Goal: Check status

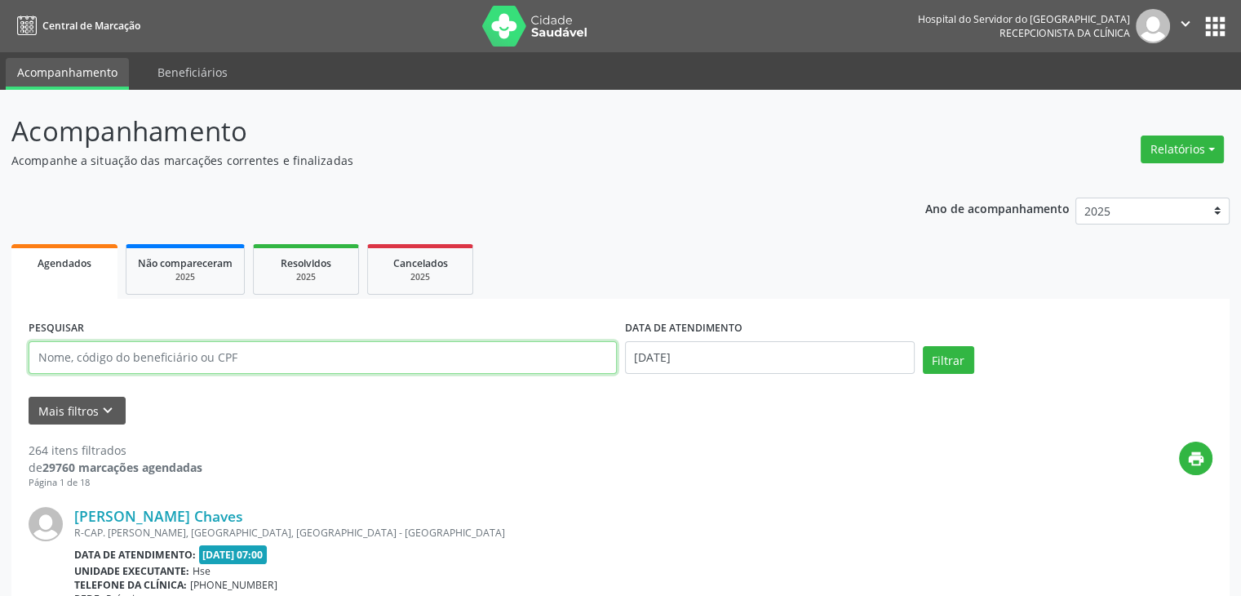
click at [357, 350] on input "text" at bounding box center [323, 357] width 588 height 33
click at [1217, 161] on button "Relatórios" at bounding box center [1182, 149] width 83 height 28
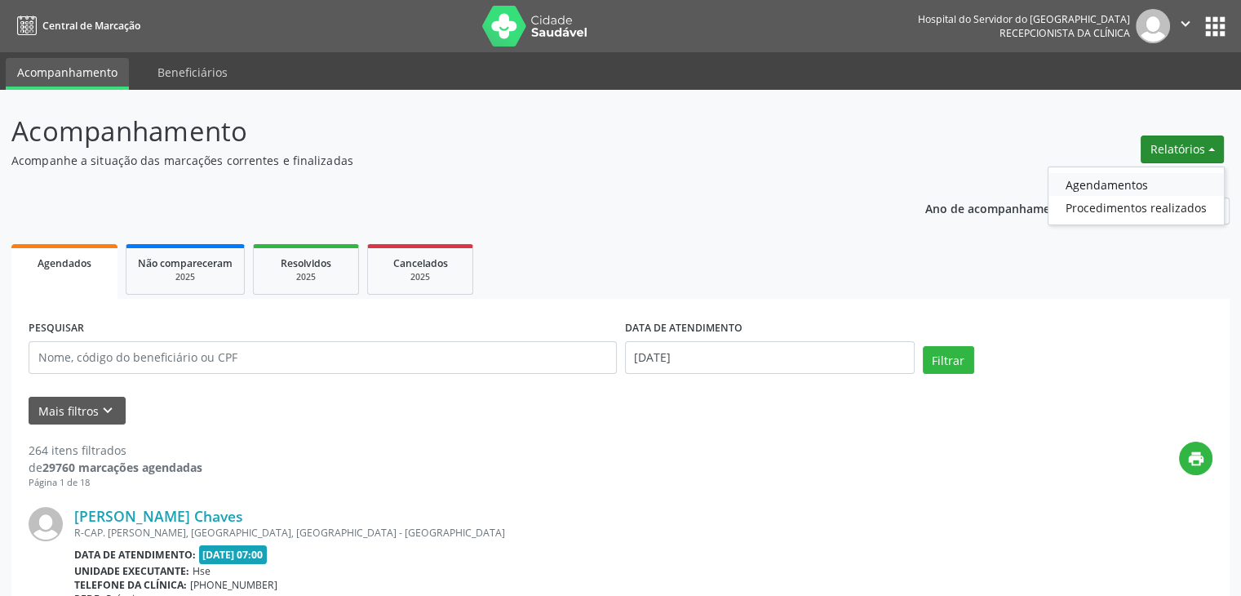
click at [1139, 192] on link "Agendamentos" at bounding box center [1135, 184] width 175 height 23
select select "9"
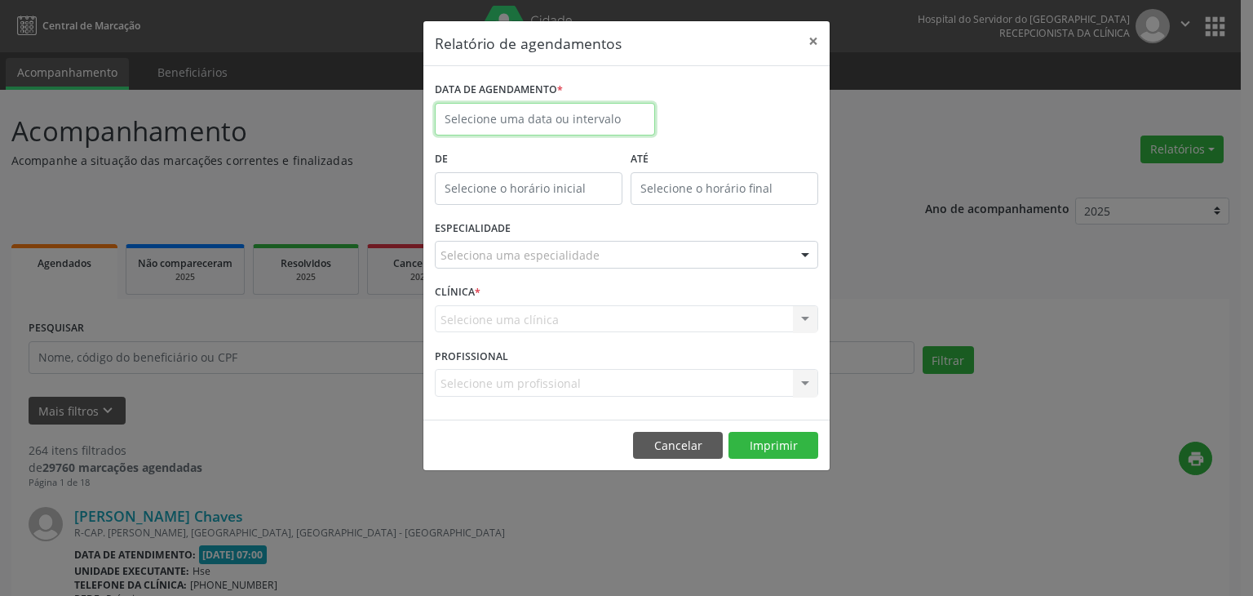
click at [556, 113] on input "text" at bounding box center [545, 119] width 220 height 33
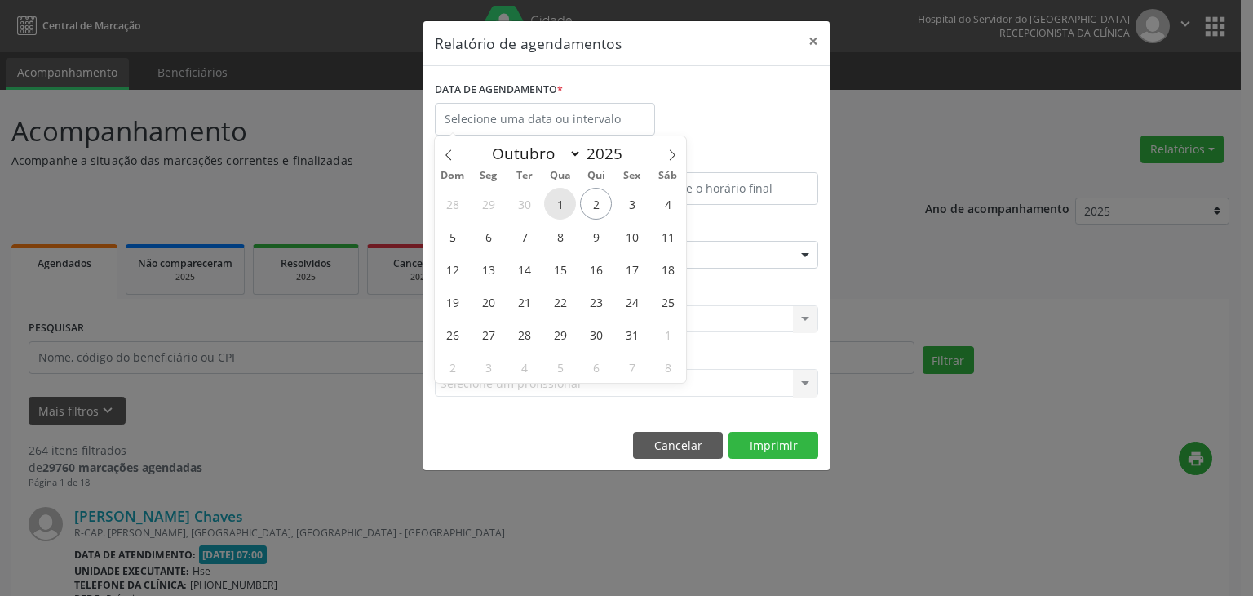
click at [569, 208] on span "1" at bounding box center [560, 204] width 32 height 32
type input "[DATE]"
click at [569, 208] on span "1" at bounding box center [560, 204] width 32 height 32
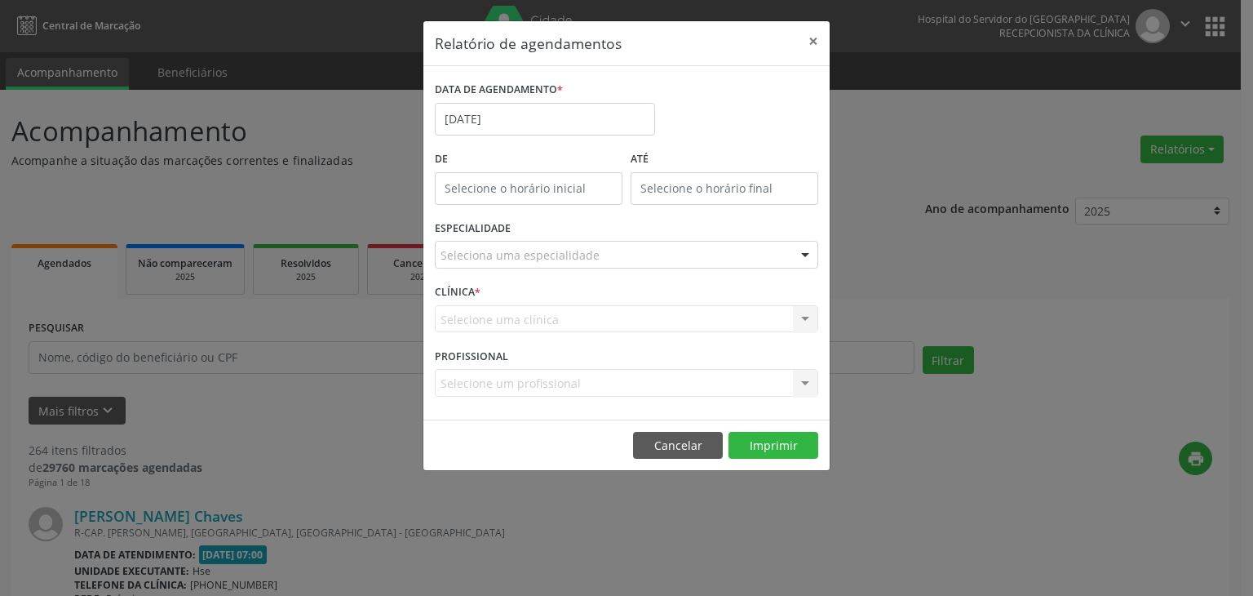
click at [617, 184] on input "text" at bounding box center [529, 188] width 188 height 33
type input "12:00"
click at [758, 260] on div "Seleciona uma especialidade" at bounding box center [626, 255] width 383 height 28
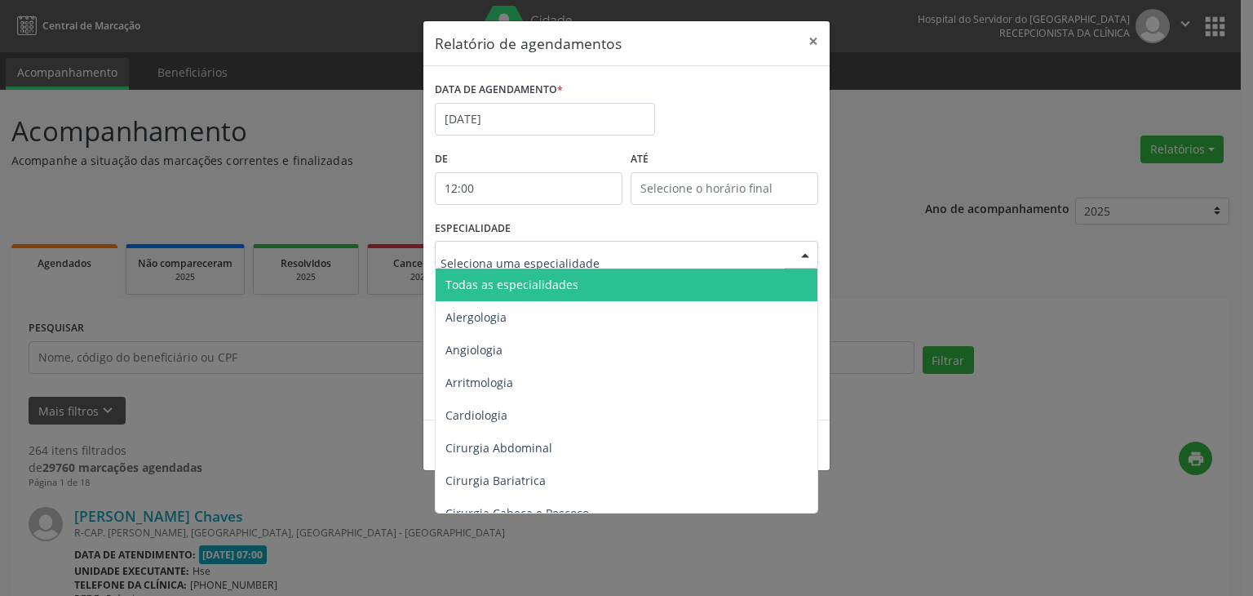
click at [728, 255] on input "text" at bounding box center [613, 262] width 344 height 33
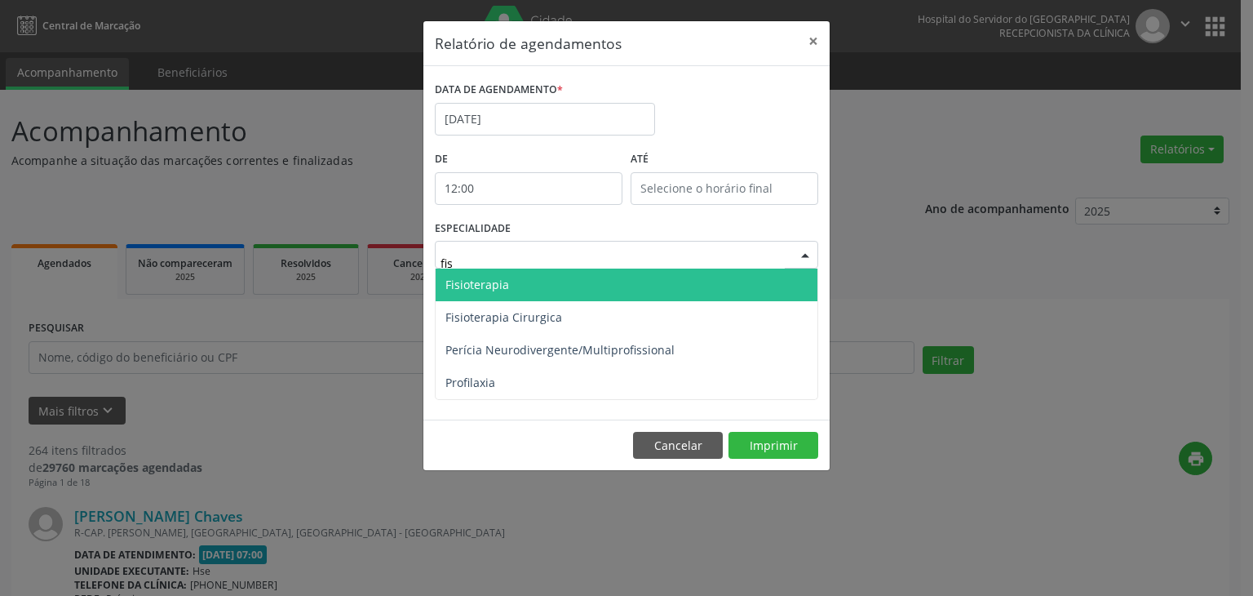
type input "fisi"
click at [694, 273] on span "Fisioterapia" at bounding box center [627, 284] width 382 height 33
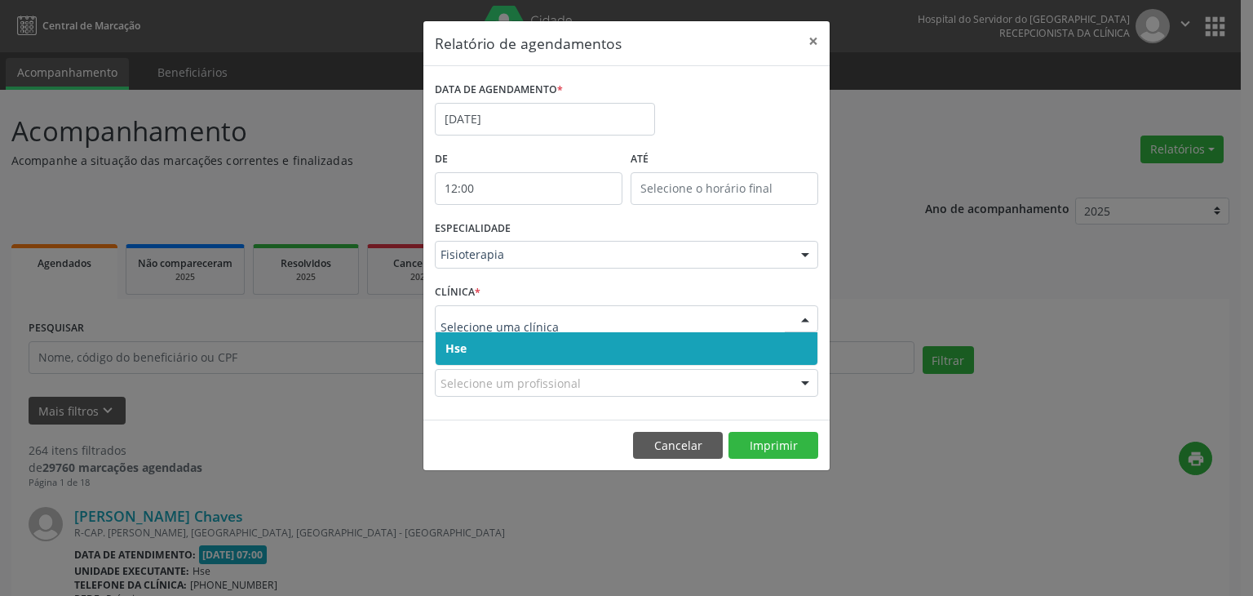
click at [701, 340] on span "Hse" at bounding box center [627, 348] width 382 height 33
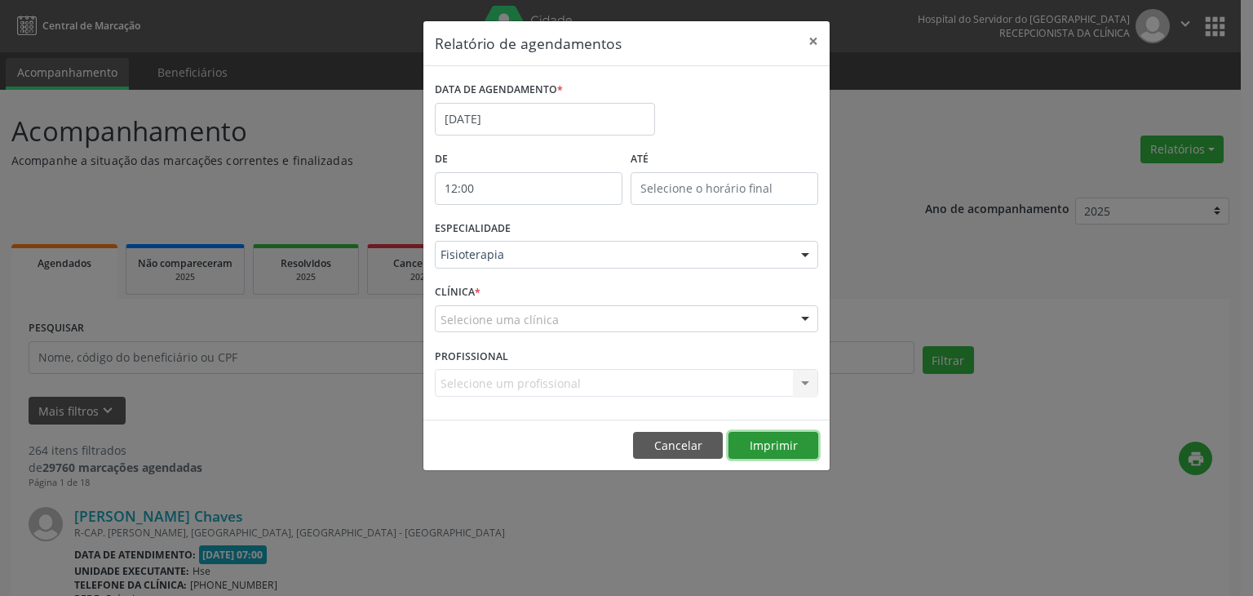
click at [774, 438] on button "Imprimir" at bounding box center [774, 446] width 90 height 28
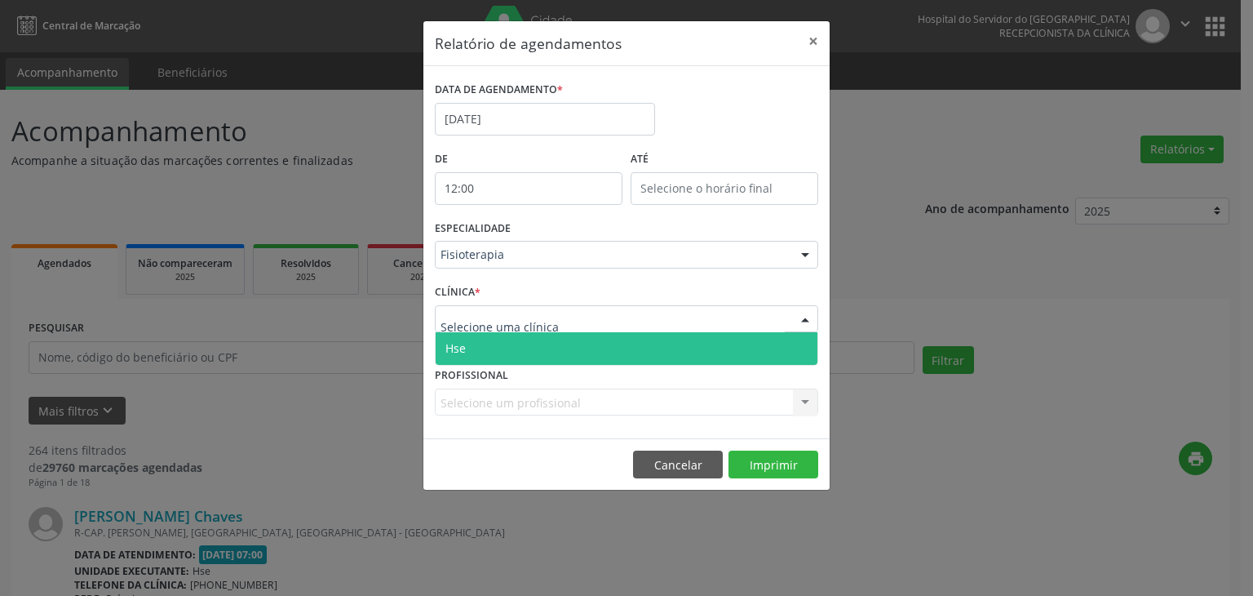
click at [788, 324] on div at bounding box center [626, 319] width 383 height 28
click at [741, 343] on span "Hse" at bounding box center [627, 348] width 382 height 33
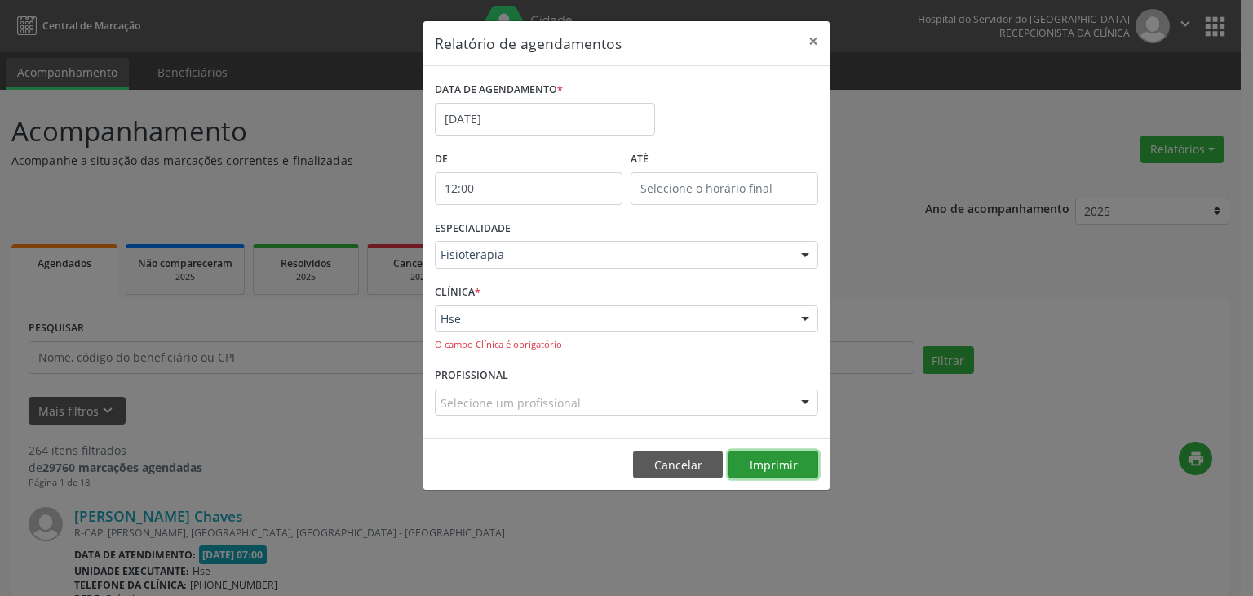
click at [782, 461] on button "Imprimir" at bounding box center [774, 464] width 90 height 28
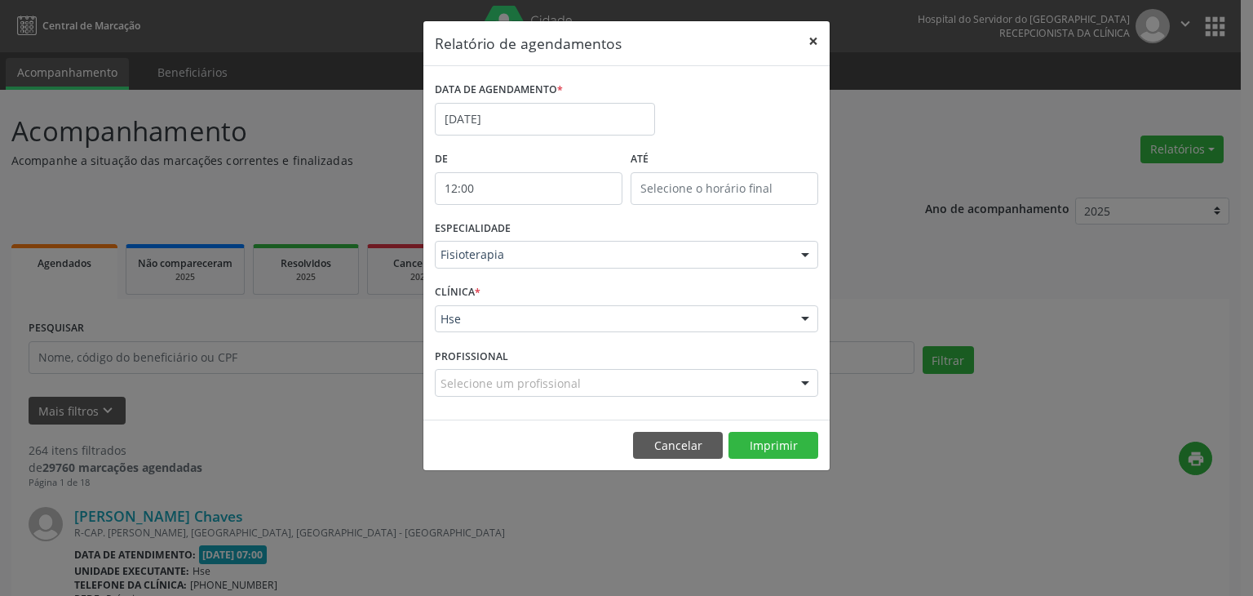
click at [817, 49] on button "×" at bounding box center [813, 41] width 33 height 40
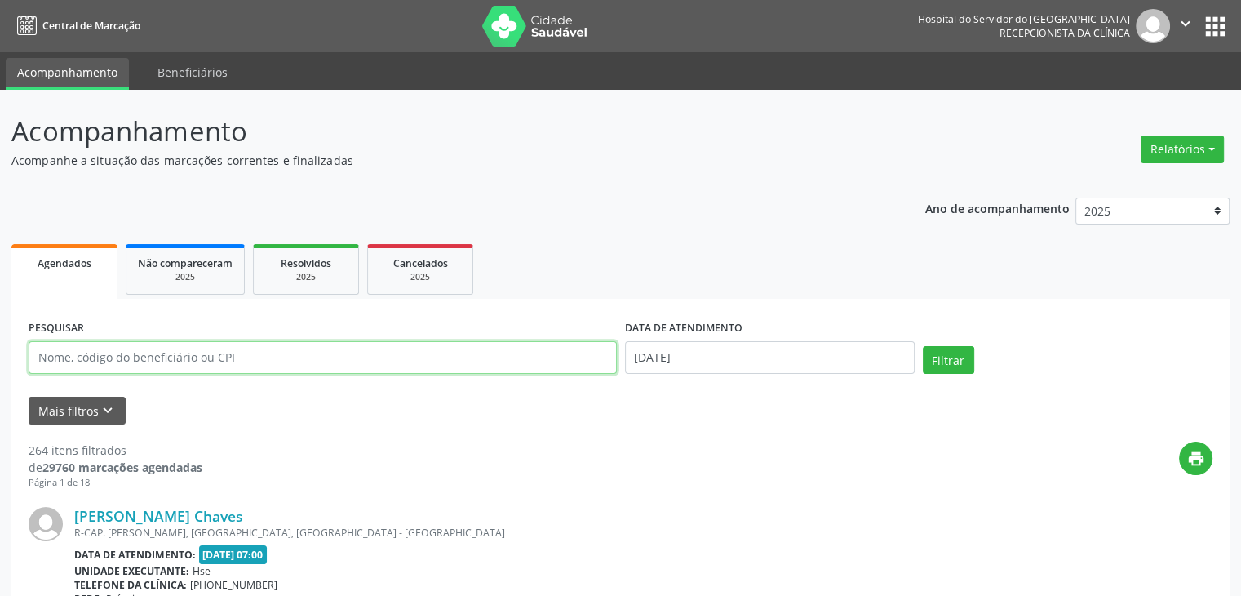
click at [202, 352] on input "text" at bounding box center [323, 357] width 588 height 33
paste input "489.001.764-04"
type input "489.001.764-04"
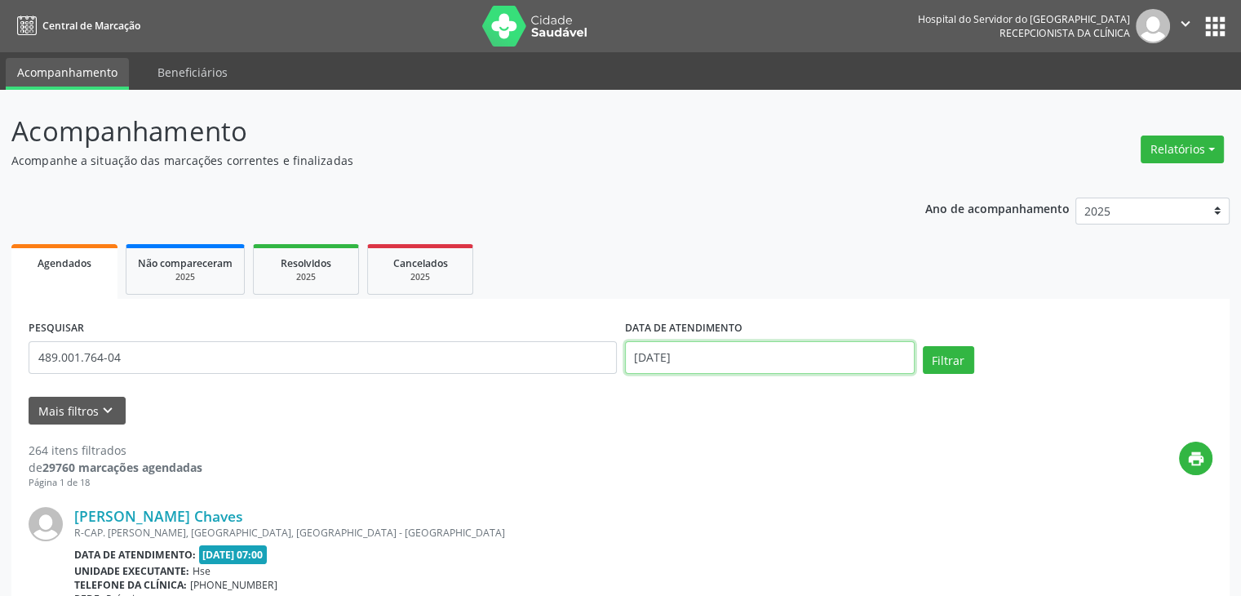
click at [660, 351] on input "[DATE]" at bounding box center [770, 357] width 290 height 33
click at [933, 352] on button "Filtrar" at bounding box center [948, 360] width 51 height 28
click at [163, 526] on div "[PERSON_NAME], CASA, PIEDADE, JABOATAO DOS GUARARAPES - PE" at bounding box center [520, 532] width 893 height 14
click at [181, 513] on link "[PERSON_NAME]" at bounding box center [132, 516] width 116 height 18
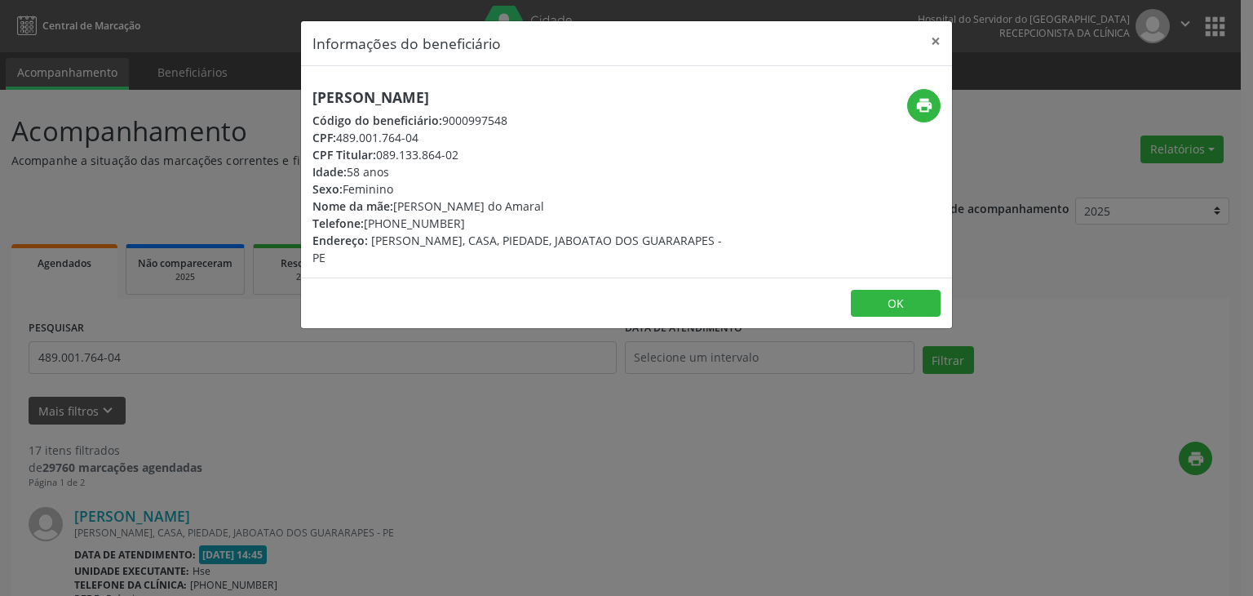
drag, startPoint x: 379, startPoint y: 153, endPoint x: 475, endPoint y: 159, distance: 96.4
click at [475, 159] on div "CPF Titular: 089.133.864-02" at bounding box center [517, 154] width 411 height 17
copy div "089.133.864-02"
drag, startPoint x: 391, startPoint y: 224, endPoint x: 461, endPoint y: 224, distance: 70.2
click at [461, 224] on div "Telefone: [PHONE_NUMBER]" at bounding box center [517, 223] width 411 height 17
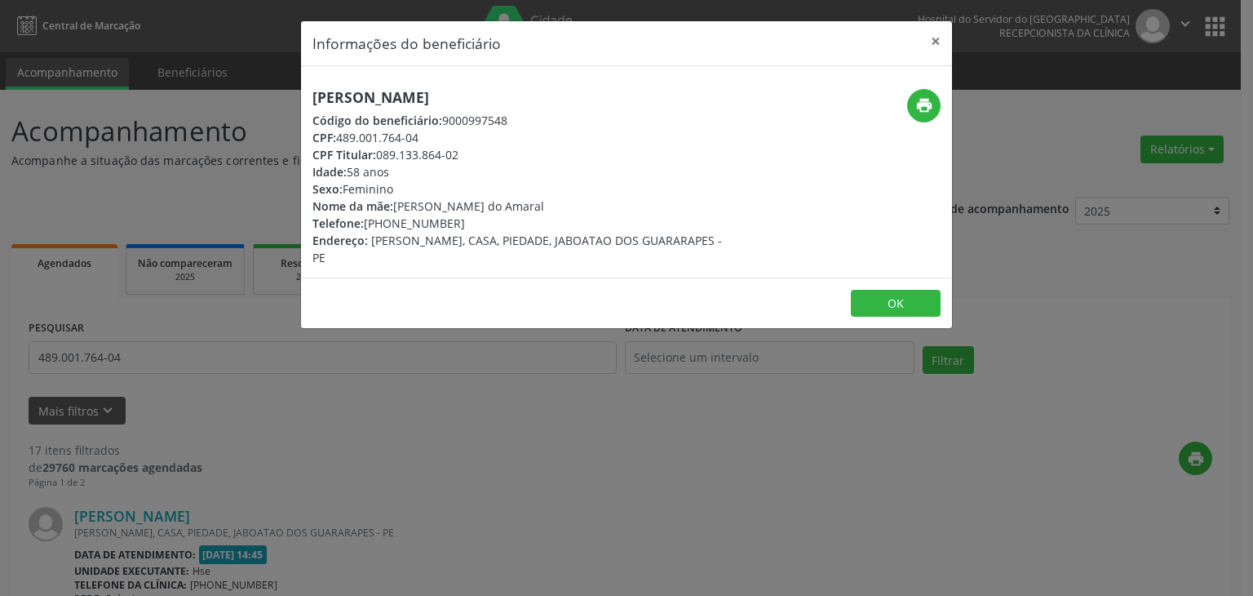
copy div "99499-6725"
click at [924, 118] on button "print" at bounding box center [923, 105] width 33 height 33
click at [409, 183] on div "Sexo: [GEOGRAPHIC_DATA]" at bounding box center [517, 188] width 411 height 17
drag, startPoint x: 379, startPoint y: 154, endPoint x: 476, endPoint y: 154, distance: 97.9
click at [476, 154] on div "CPF Titular: 089.133.864-02" at bounding box center [517, 154] width 411 height 17
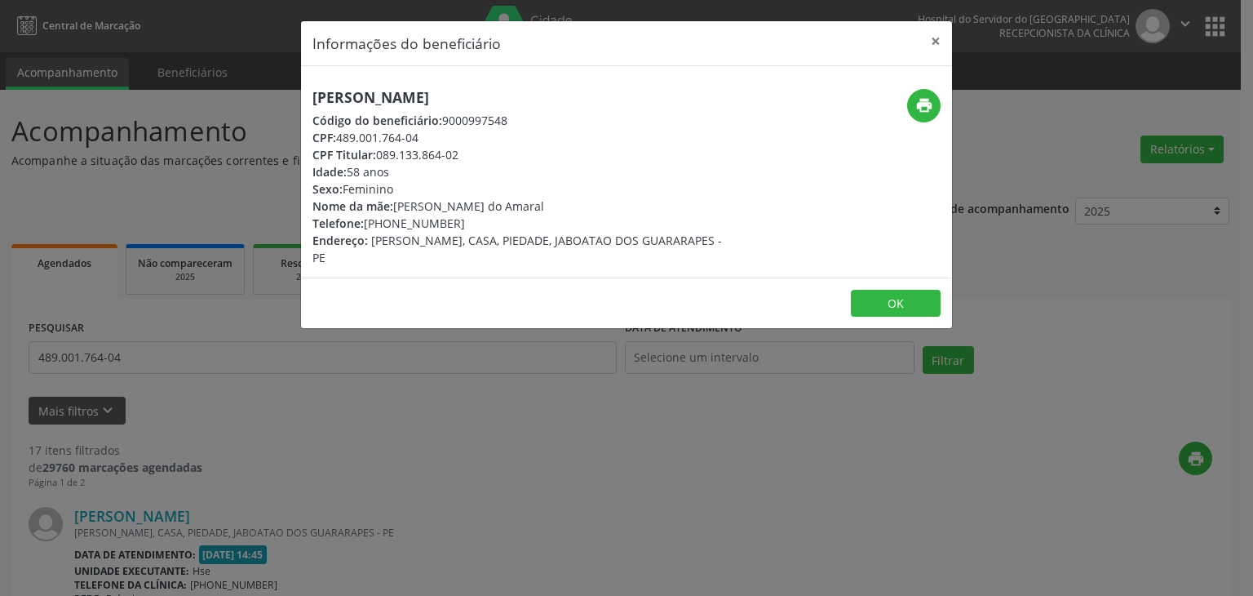
copy div "089.133.864-02"
click at [933, 43] on button "×" at bounding box center [936, 41] width 33 height 40
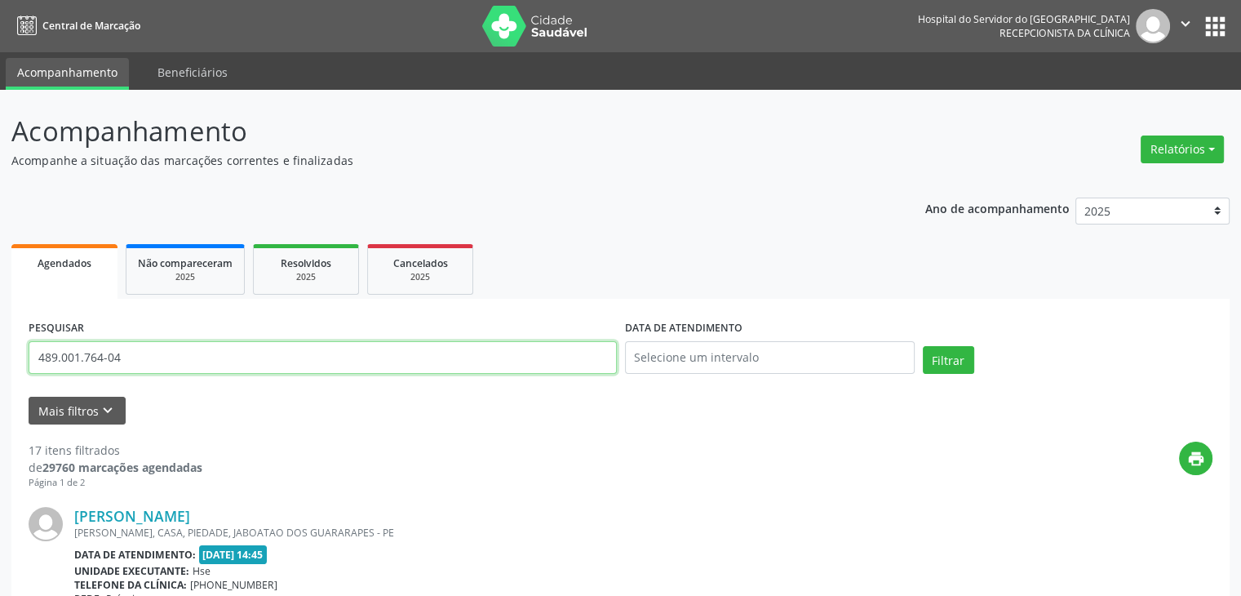
drag, startPoint x: 441, startPoint y: 360, endPoint x: 0, endPoint y: 390, distance: 442.4
paste input "089.133.864-02"
type input "089.133.864-02"
click at [923, 346] on button "Filtrar" at bounding box center [948, 360] width 51 height 28
